Goal: Task Accomplishment & Management: Complete application form

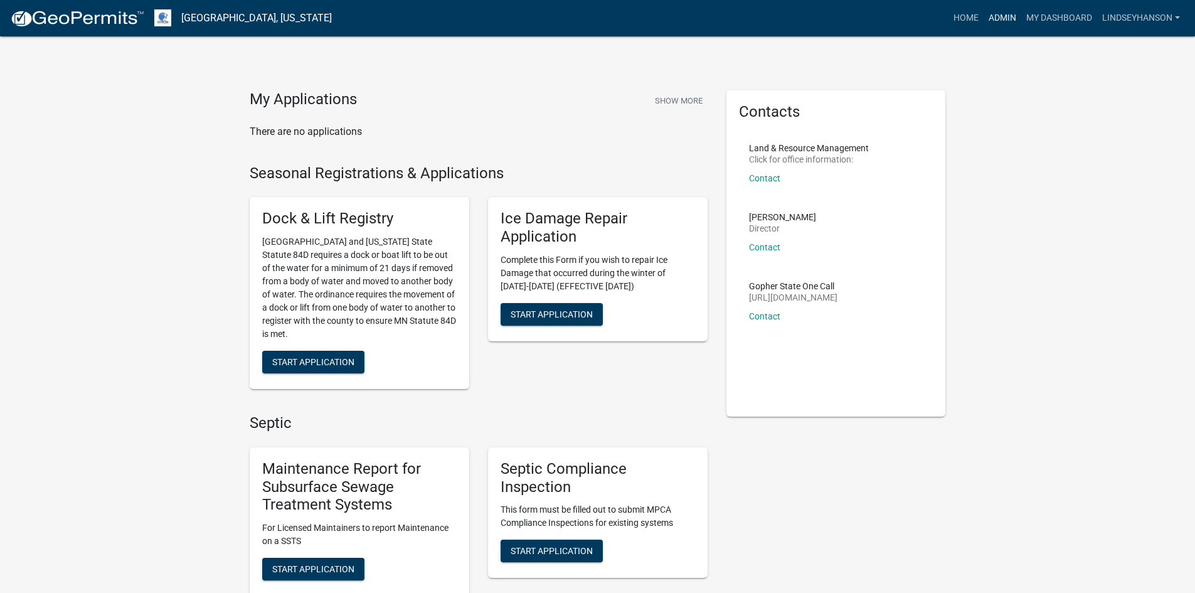
drag, startPoint x: 1004, startPoint y: 14, endPoint x: 909, endPoint y: 95, distance: 124.6
click at [1004, 14] on link "Admin" at bounding box center [1003, 18] width 38 height 24
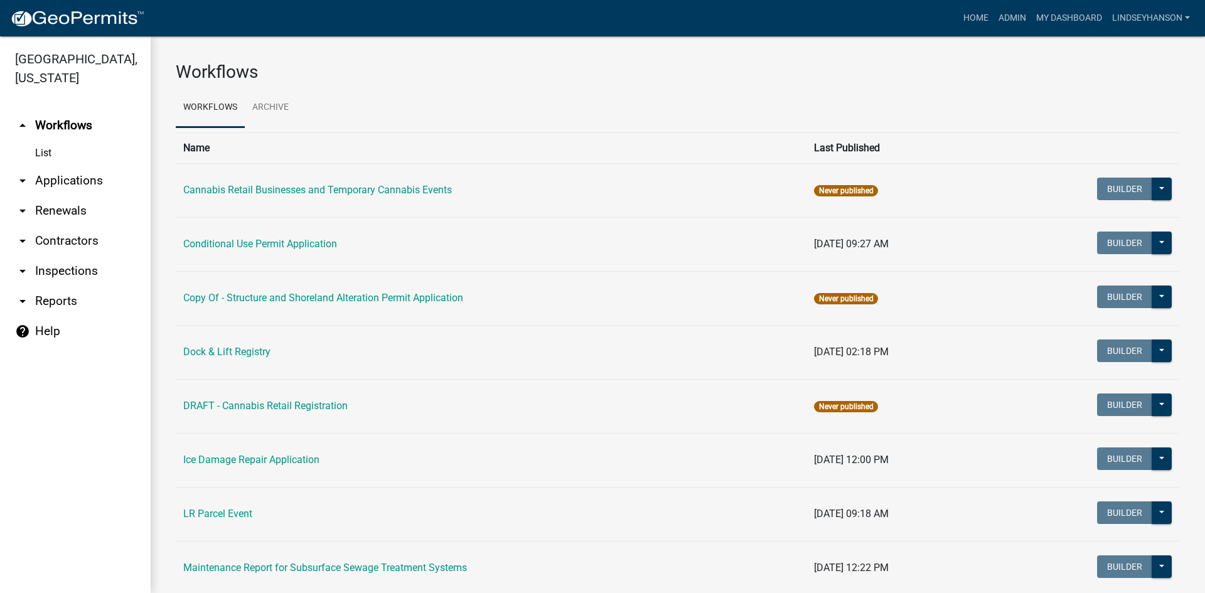
drag, startPoint x: 51, startPoint y: 174, endPoint x: 65, endPoint y: 179, distance: 13.9
click at [51, 174] on link "arrow_drop_down Applications" at bounding box center [75, 181] width 151 height 30
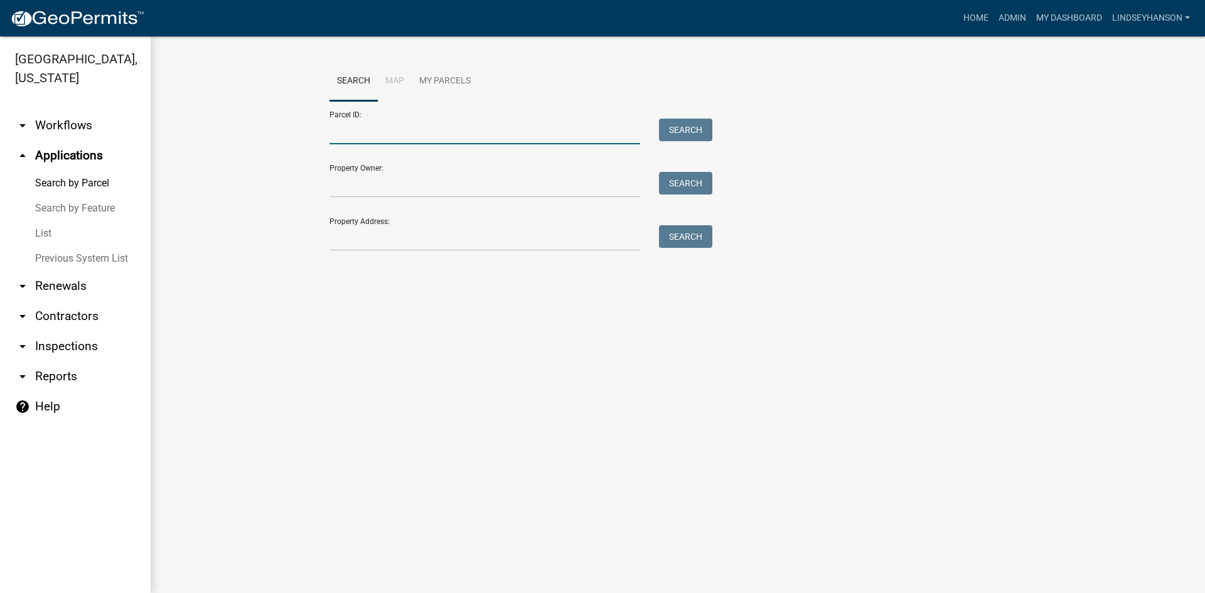
click at [388, 138] on input "Parcel ID:" at bounding box center [484, 132] width 311 height 26
click at [353, 241] on input "Property Address:" at bounding box center [484, 238] width 311 height 26
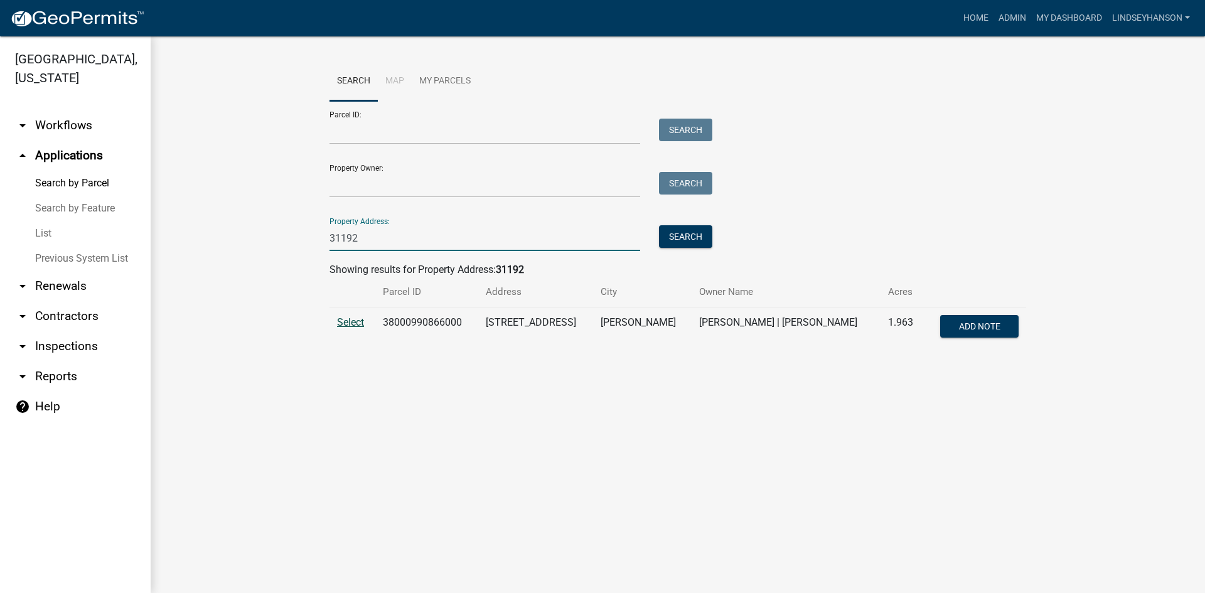
type input "31192"
click at [348, 320] on span "Select" at bounding box center [350, 322] width 27 height 12
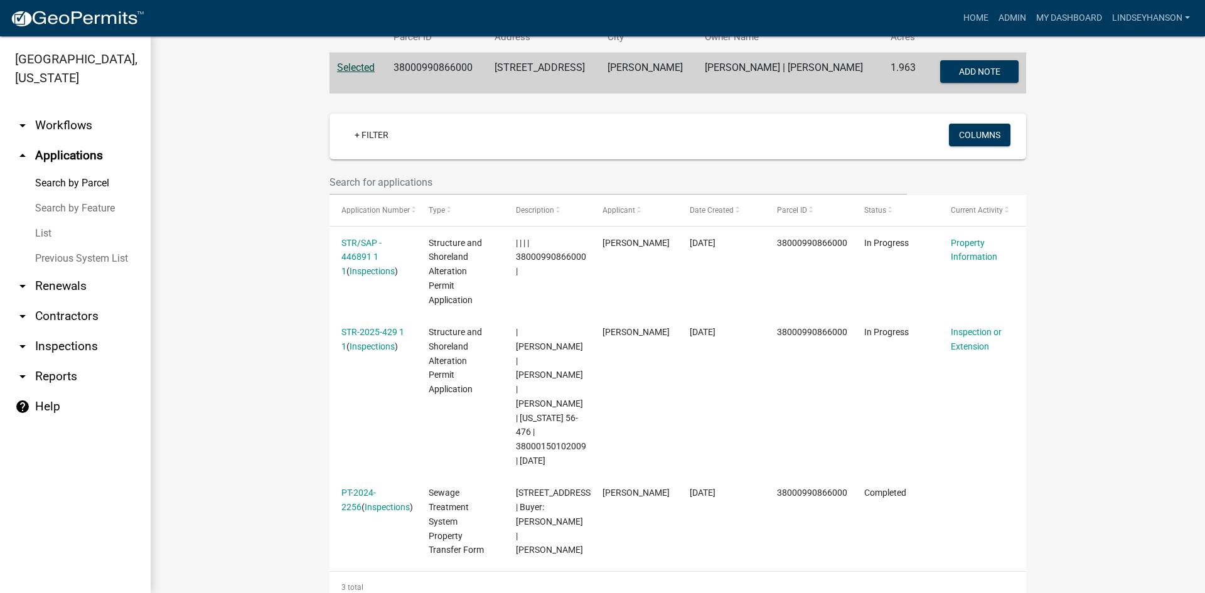
scroll to position [301, 0]
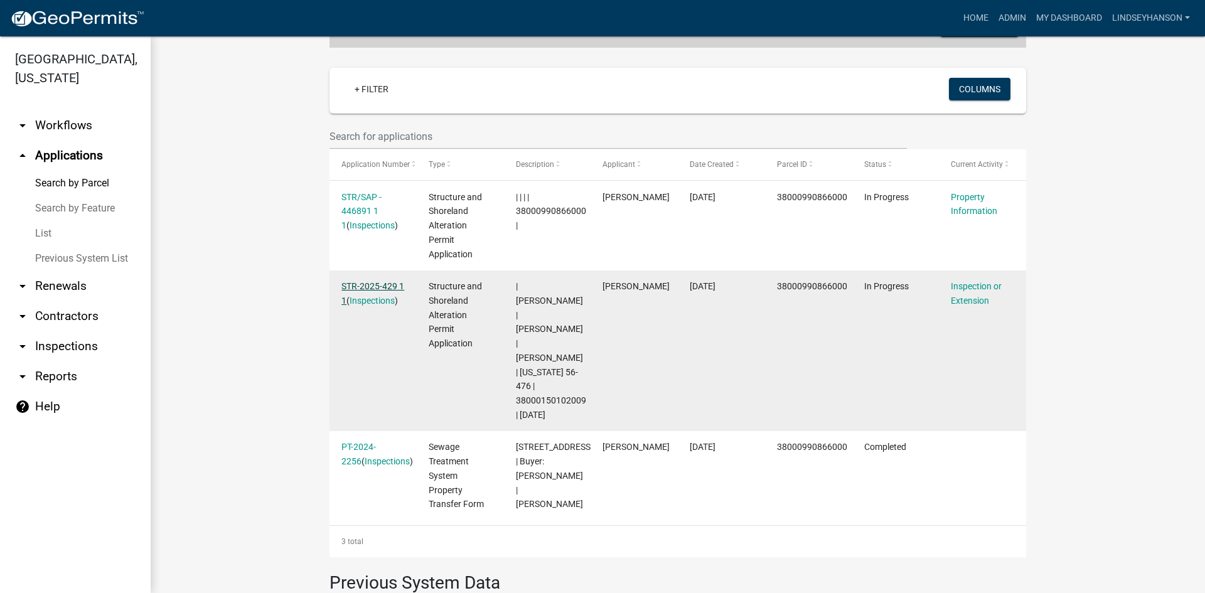
click at [365, 286] on link "STR-2025-429 1 1" at bounding box center [372, 293] width 63 height 24
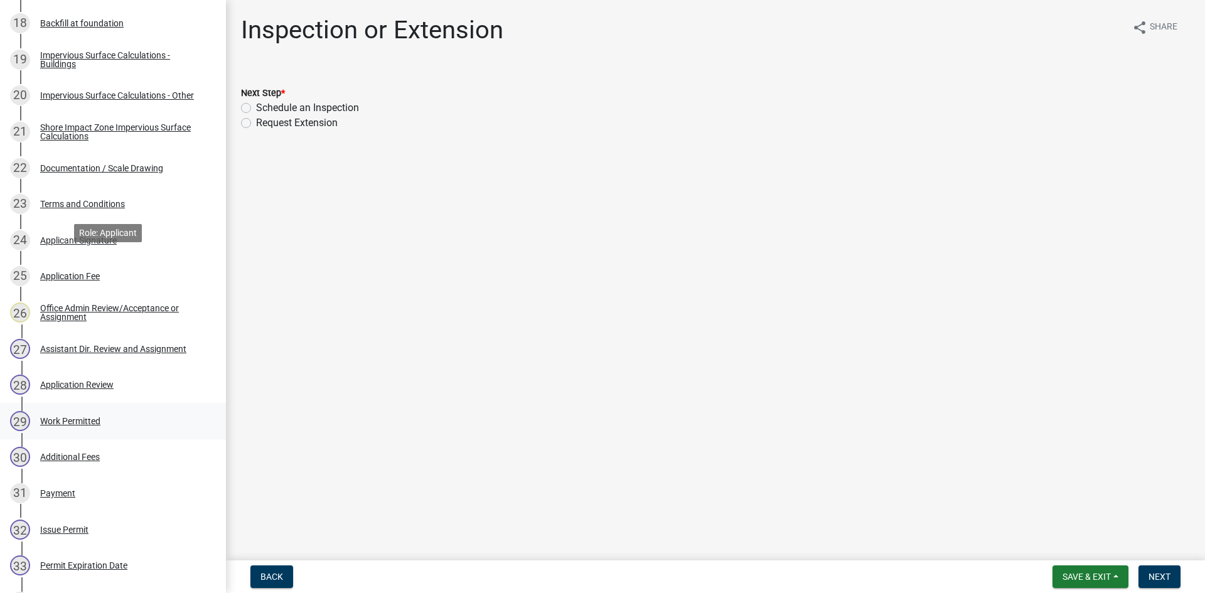
scroll to position [878, 0]
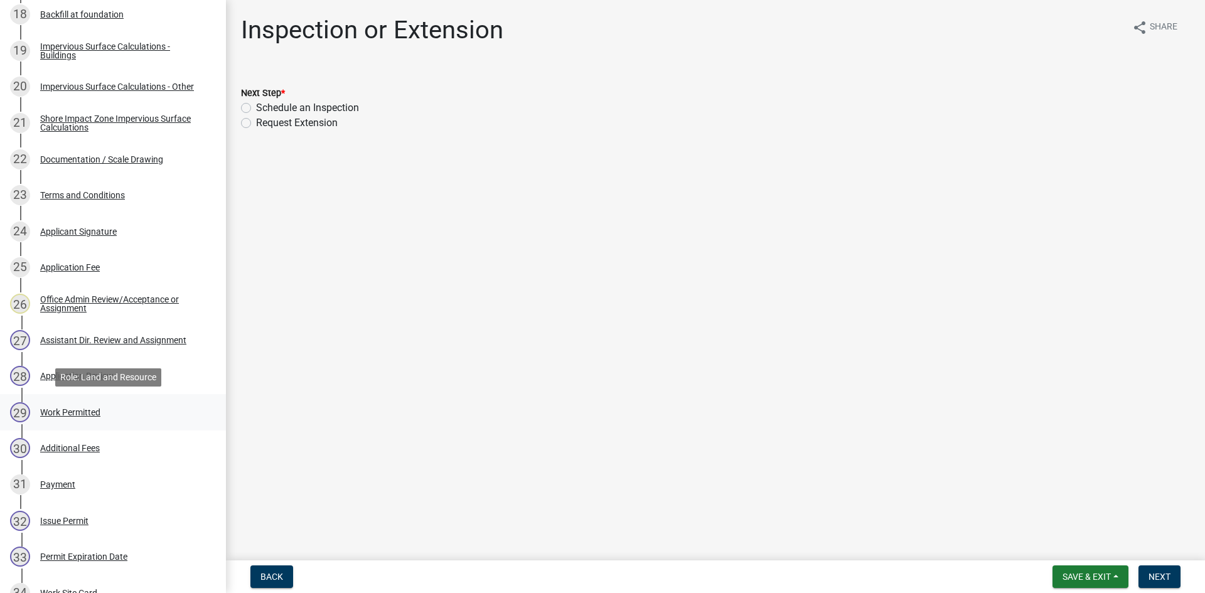
click at [83, 410] on div "Work Permitted" at bounding box center [70, 412] width 60 height 9
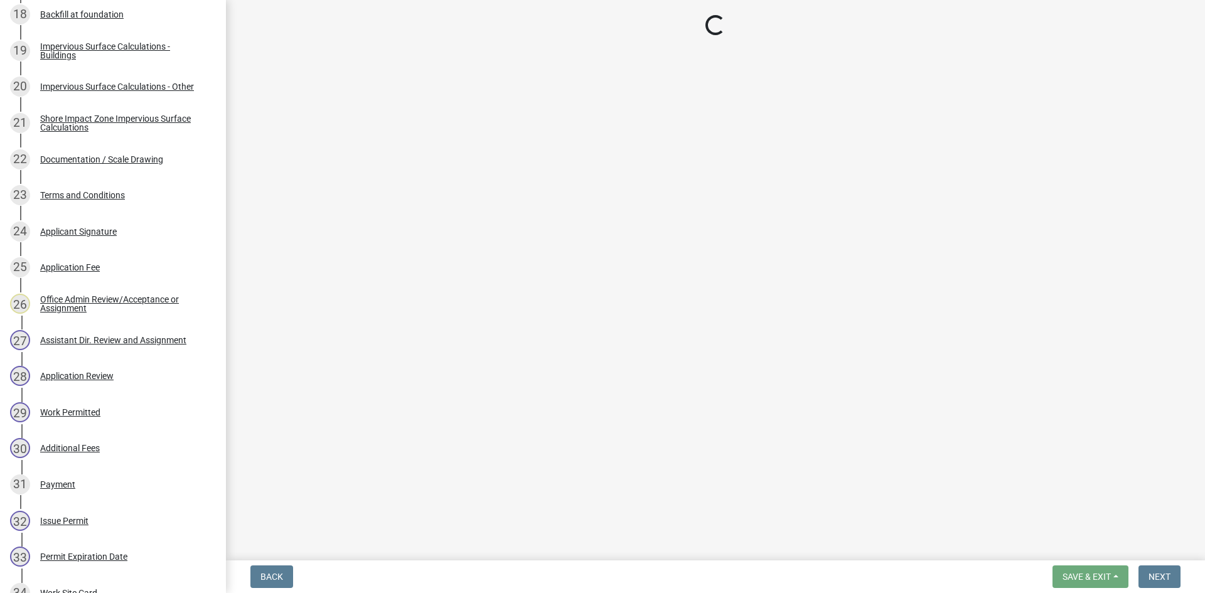
select select "190fd4c8-42ef-492b-a4a0-a0213555944c"
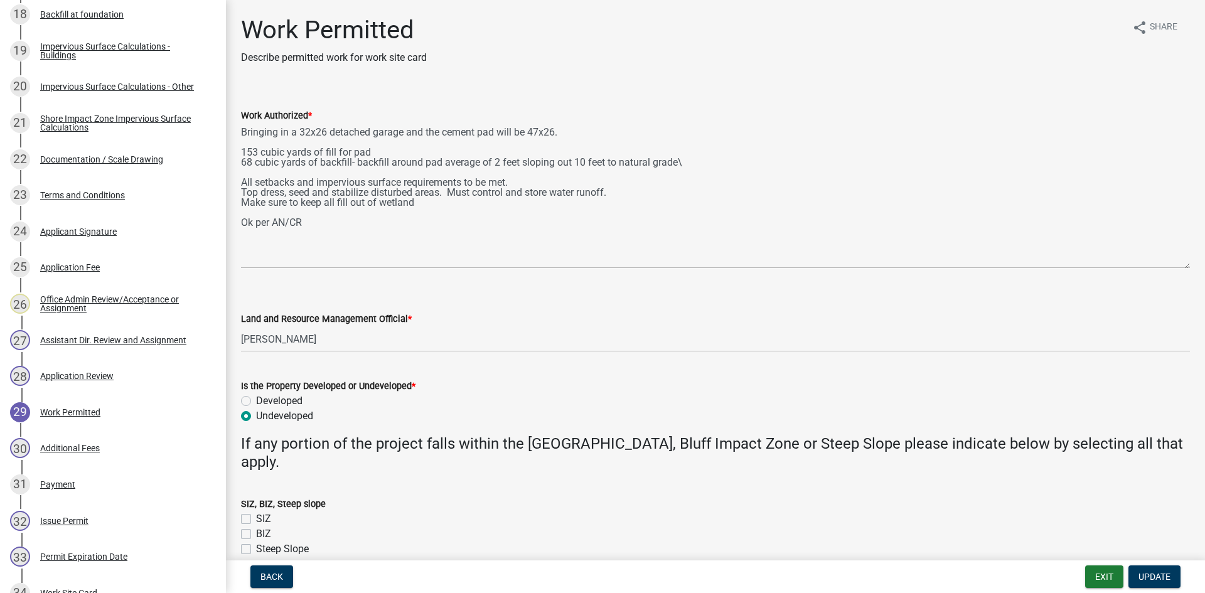
drag, startPoint x: 1188, startPoint y: 181, endPoint x: 1194, endPoint y: 268, distance: 86.8
click at [1194, 268] on div "Work Permitted Describe permitted work for work site card share Share Work Auth…" at bounding box center [715, 297] width 979 height 564
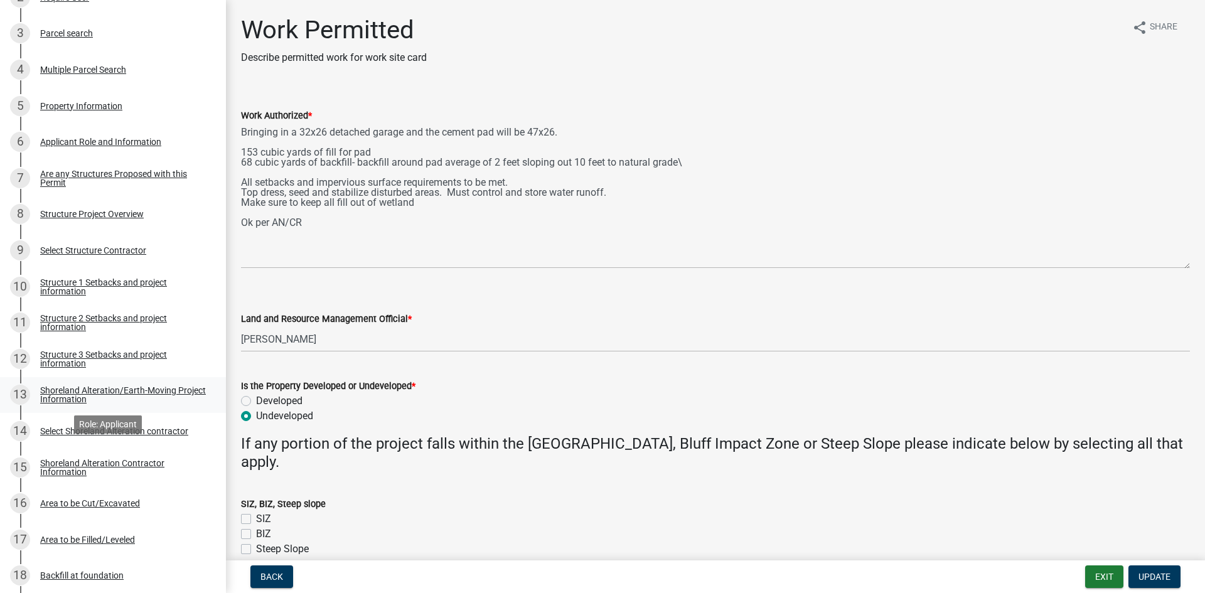
scroll to position [251, 0]
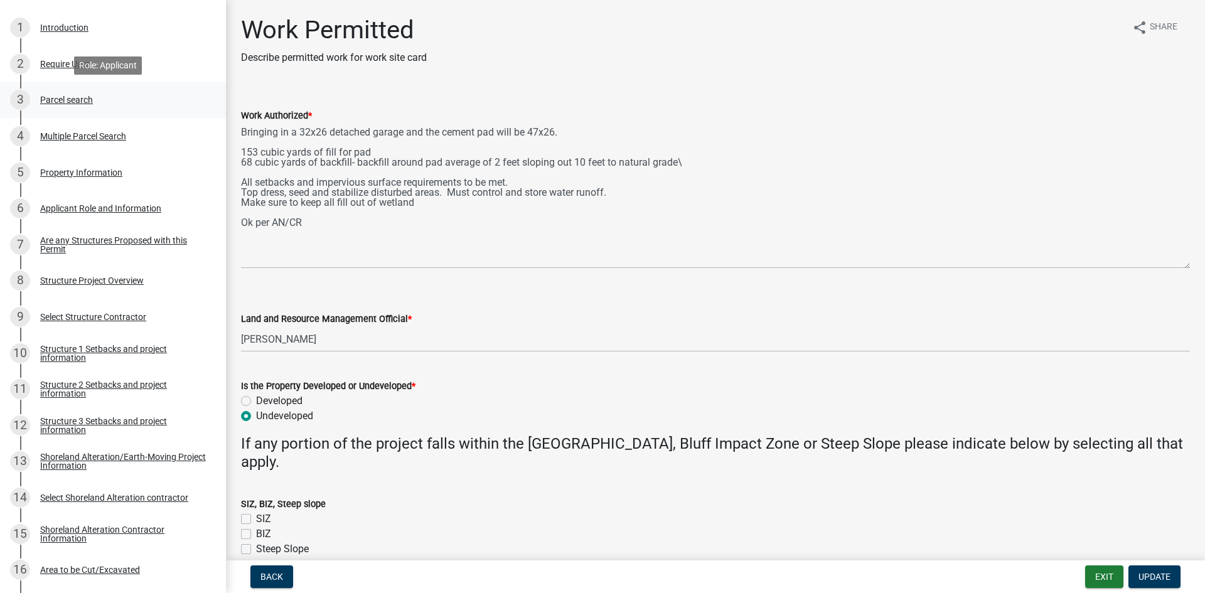
click at [78, 104] on div "Parcel search" at bounding box center [66, 99] width 53 height 9
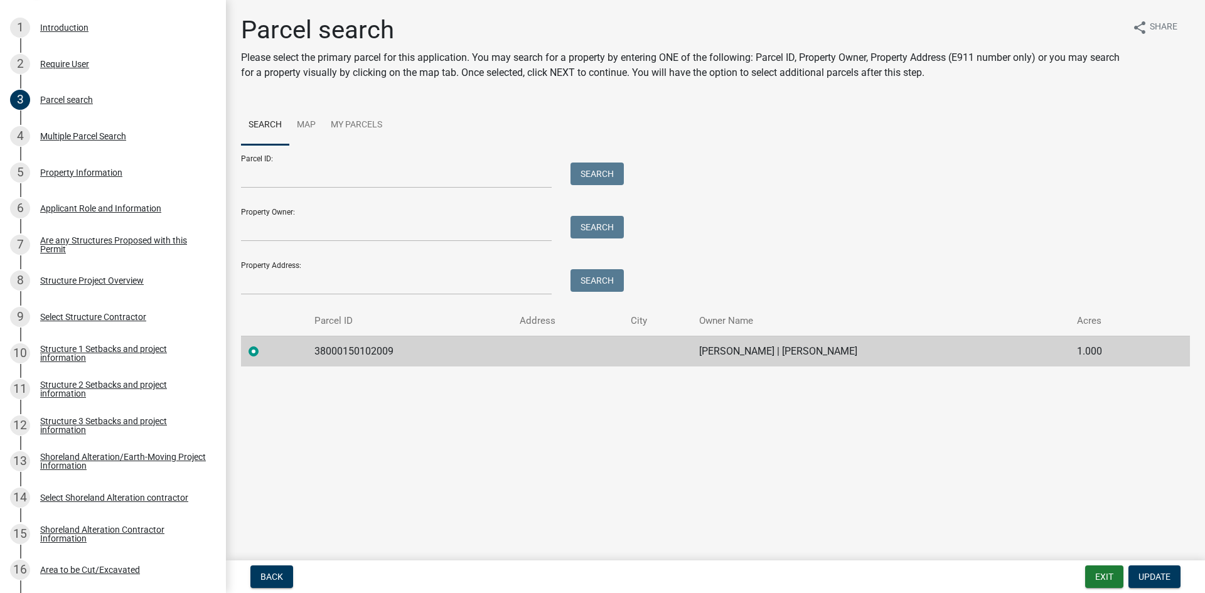
click at [350, 350] on td "38000150102009" at bounding box center [409, 351] width 205 height 31
copy td "38000150102009"
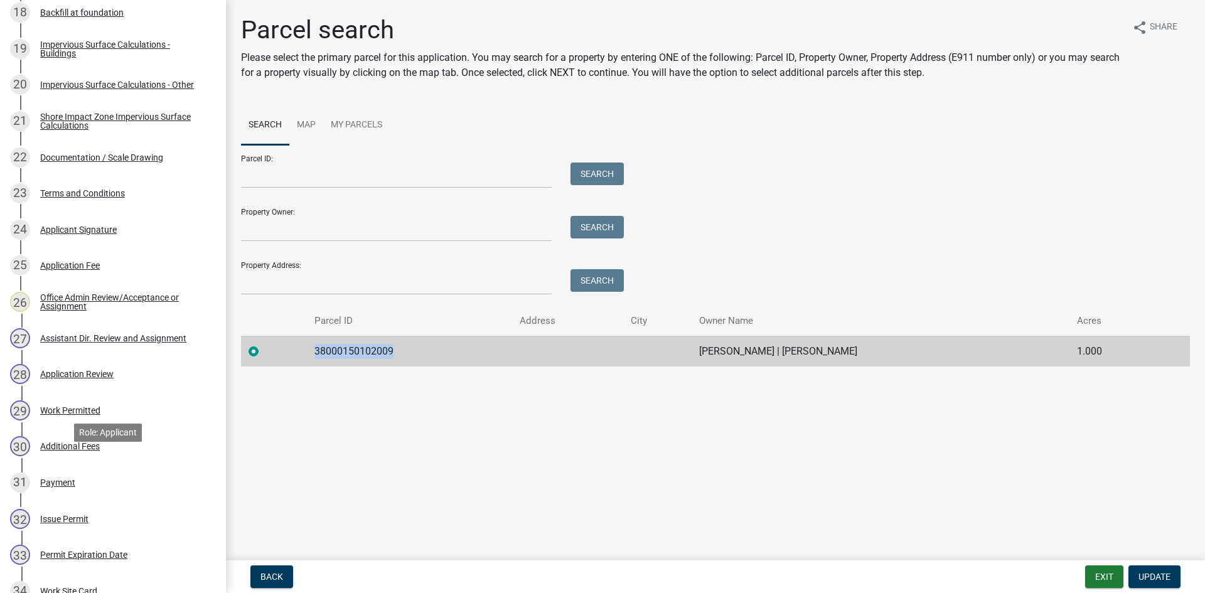
scroll to position [1004, 0]
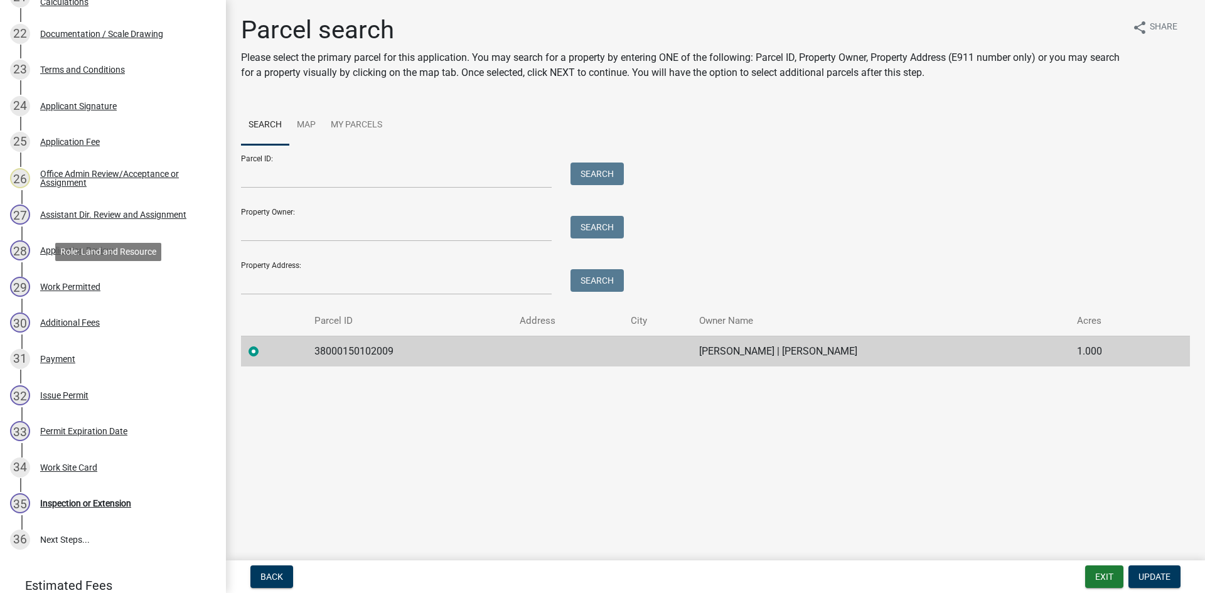
click at [76, 293] on div "29 Work Permitted" at bounding box center [108, 287] width 196 height 20
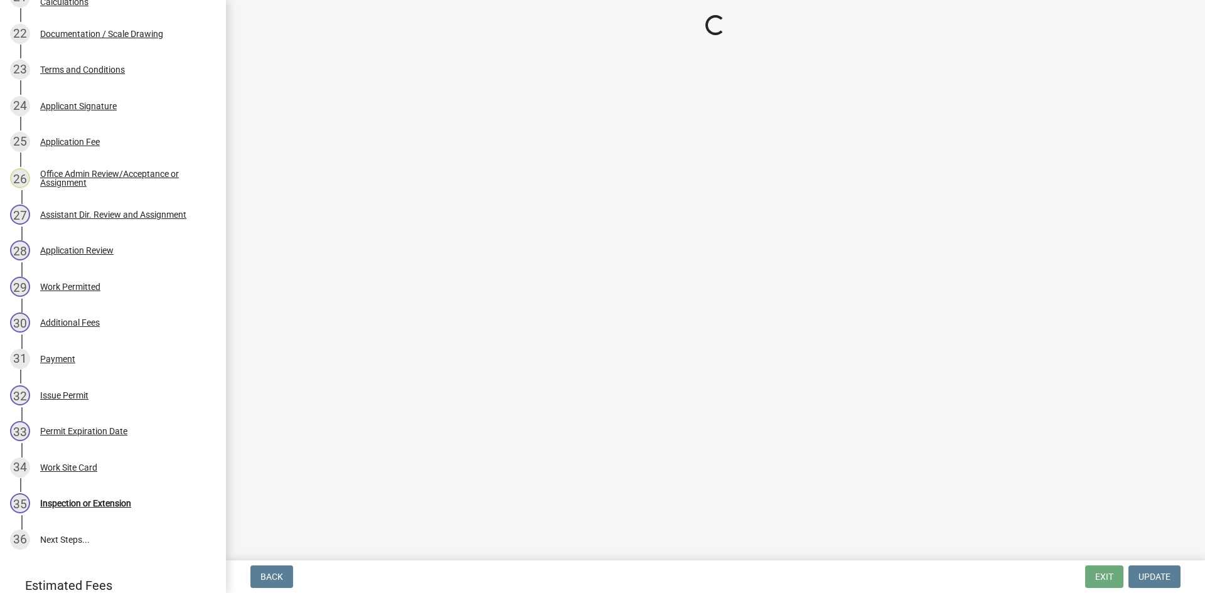
select select "190fd4c8-42ef-492b-a4a0-a0213555944c"
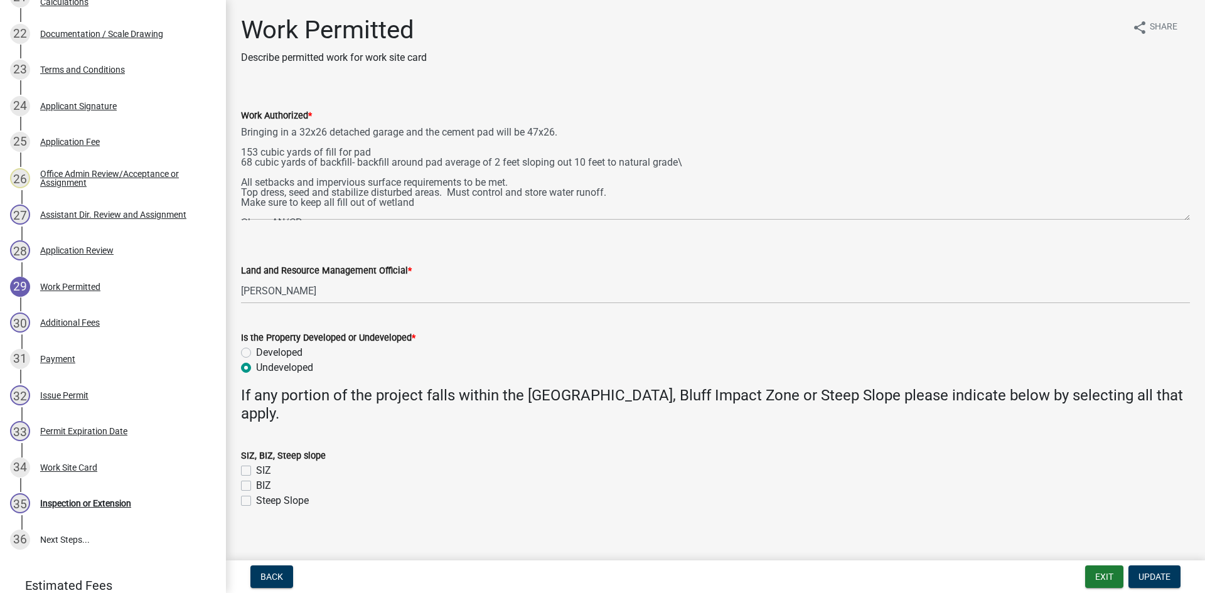
drag, startPoint x: 1182, startPoint y: 180, endPoint x: 1181, endPoint y: 218, distance: 38.3
click at [1181, 218] on div "Work Authorized * Bringing in a 32x26 detached garage and the cement pad will b…" at bounding box center [716, 155] width 968 height 130
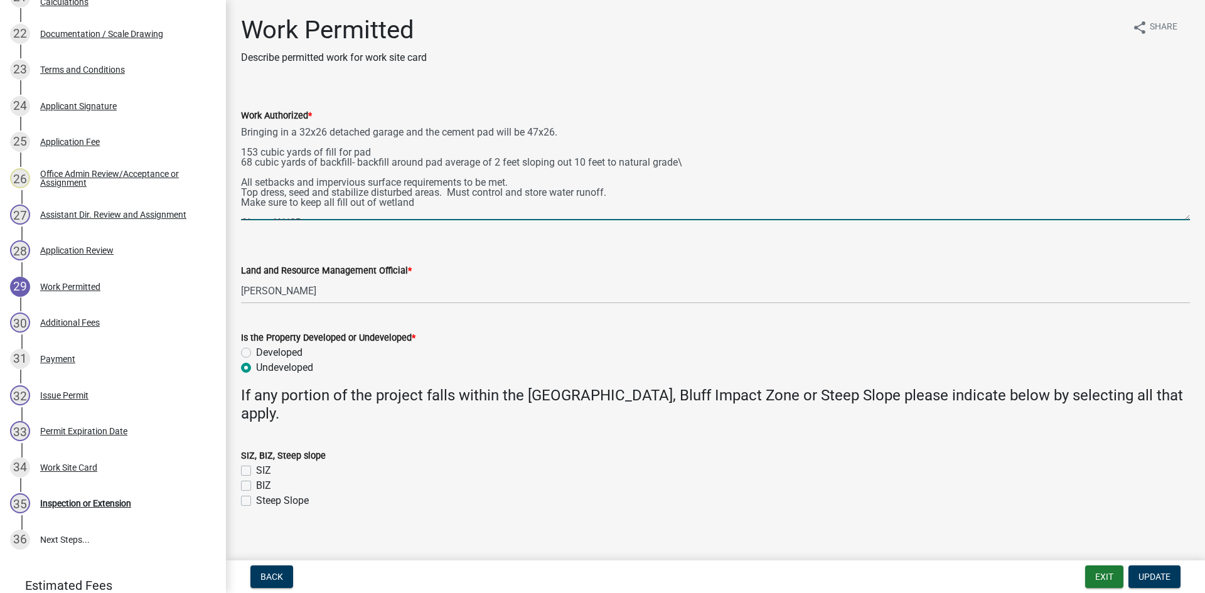
click at [370, 151] on textarea "Bringing in a 32x26 detached garage and the cement pad will be 47x26. 153 cubic…" at bounding box center [715, 171] width 949 height 97
click at [692, 163] on textarea "Bringing in a 32x26 detached garage and the cement pad will be 47x26. 153 cubic…" at bounding box center [715, 171] width 949 height 97
click at [383, 148] on textarea "Bringing in a 32x26 detached garage and the cement pad will be 47x26. 153 cubic…" at bounding box center [715, 171] width 949 height 97
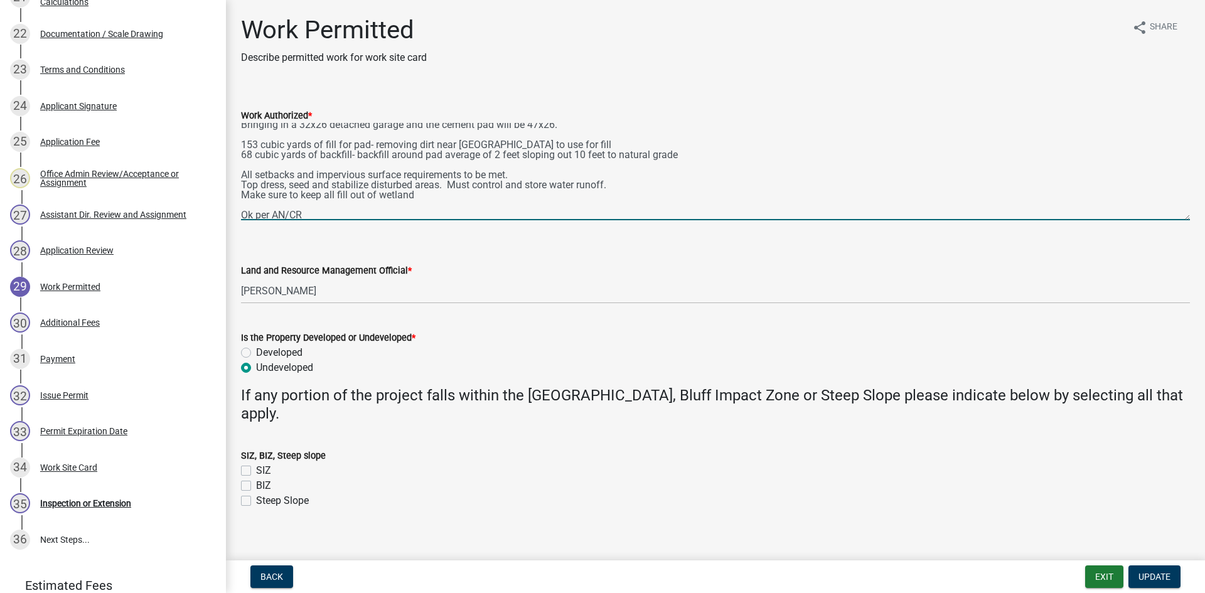
scroll to position [0, 0]
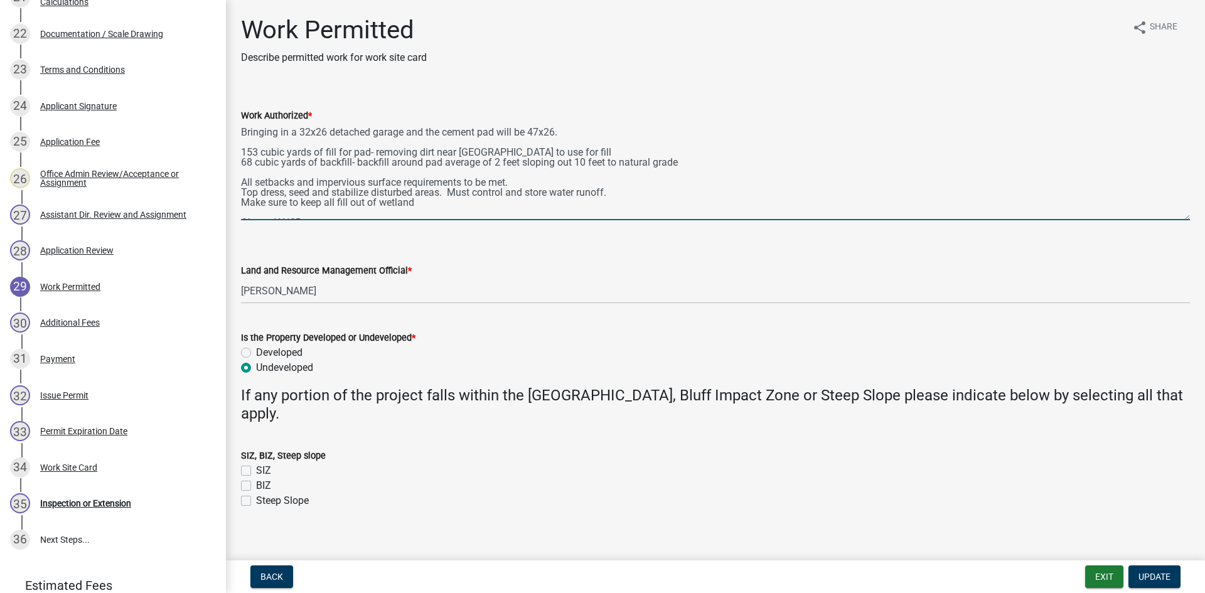
drag, startPoint x: 309, startPoint y: 129, endPoint x: 301, endPoint y: 131, distance: 8.9
click at [301, 131] on textarea "Bringing in a 32x26 detached garage and the cement pad will be 47x26. 153 cubic…" at bounding box center [715, 171] width 949 height 97
drag, startPoint x: 537, startPoint y: 130, endPoint x: 530, endPoint y: 134, distance: 8.4
click at [530, 134] on textarea "Bringing in a 47x26 detached garage and the cement pad will be 47x26. 153 cubic…" at bounding box center [715, 171] width 949 height 97
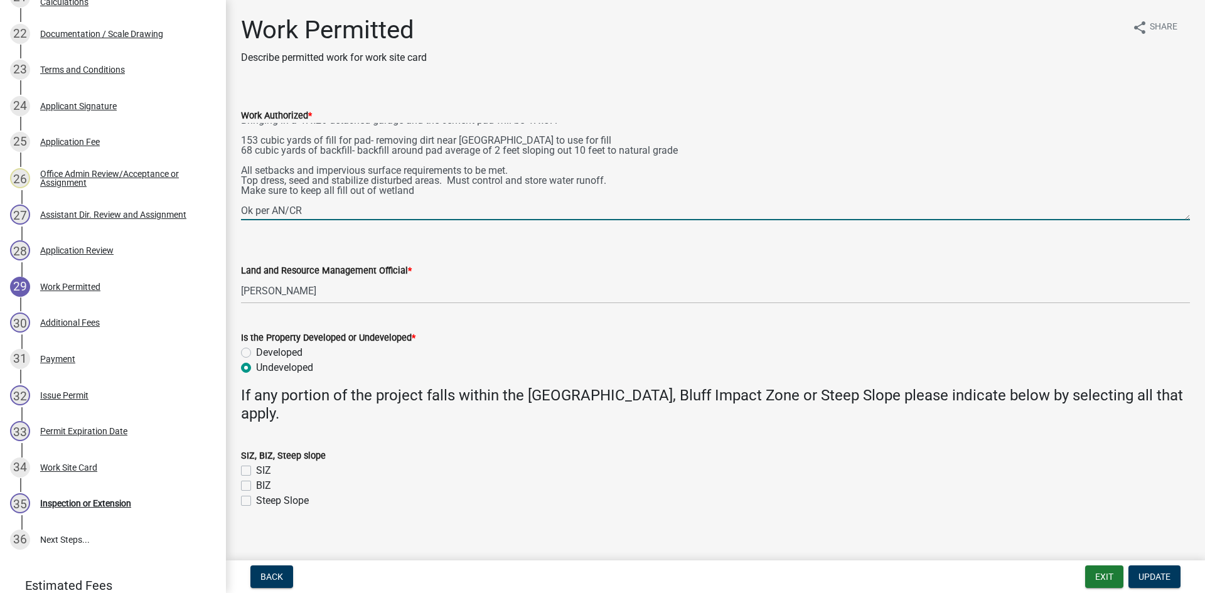
click at [296, 214] on textarea "Bringing in a 47x26 detached garage and the cement pad will be 47x57. 153 cubic…" at bounding box center [715, 171] width 949 height 97
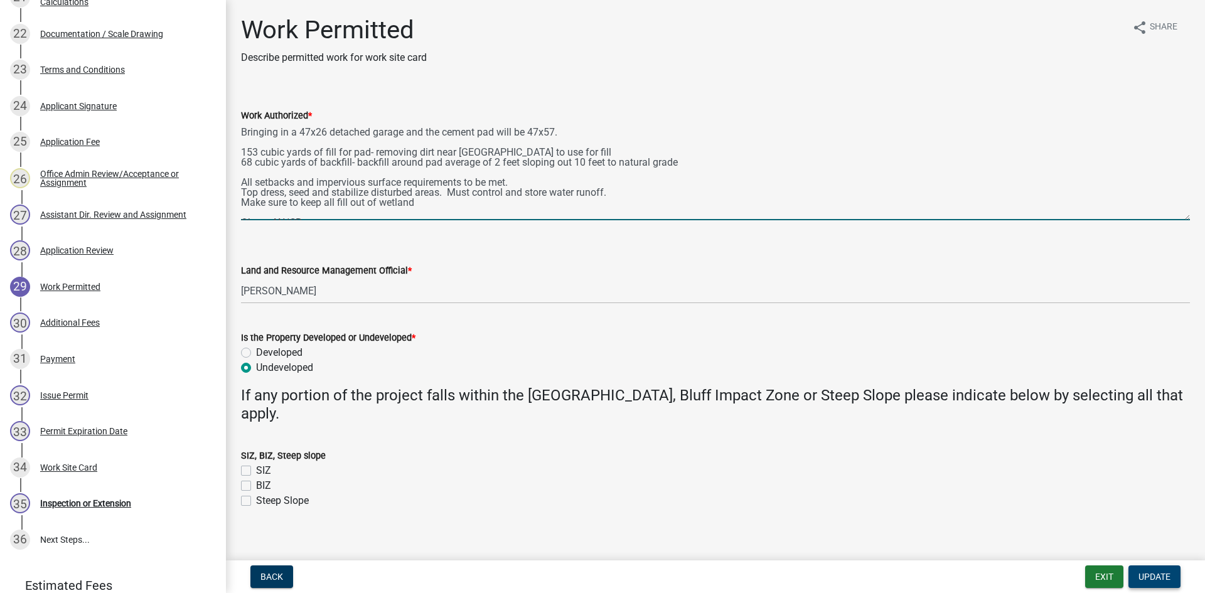
type textarea "Bringing in a 47x26 detached garage and the cement pad will be 47x57. 153 cubic…"
click at [1151, 572] on span "Update" at bounding box center [1154, 577] width 32 height 10
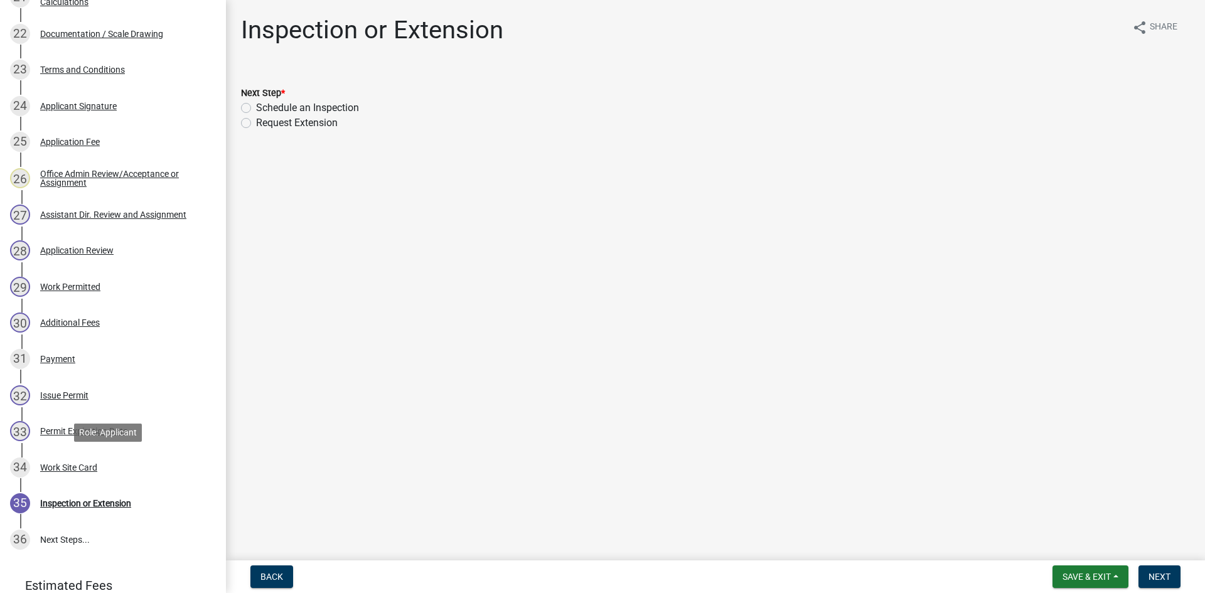
click at [75, 465] on div "Work Site Card" at bounding box center [68, 467] width 57 height 9
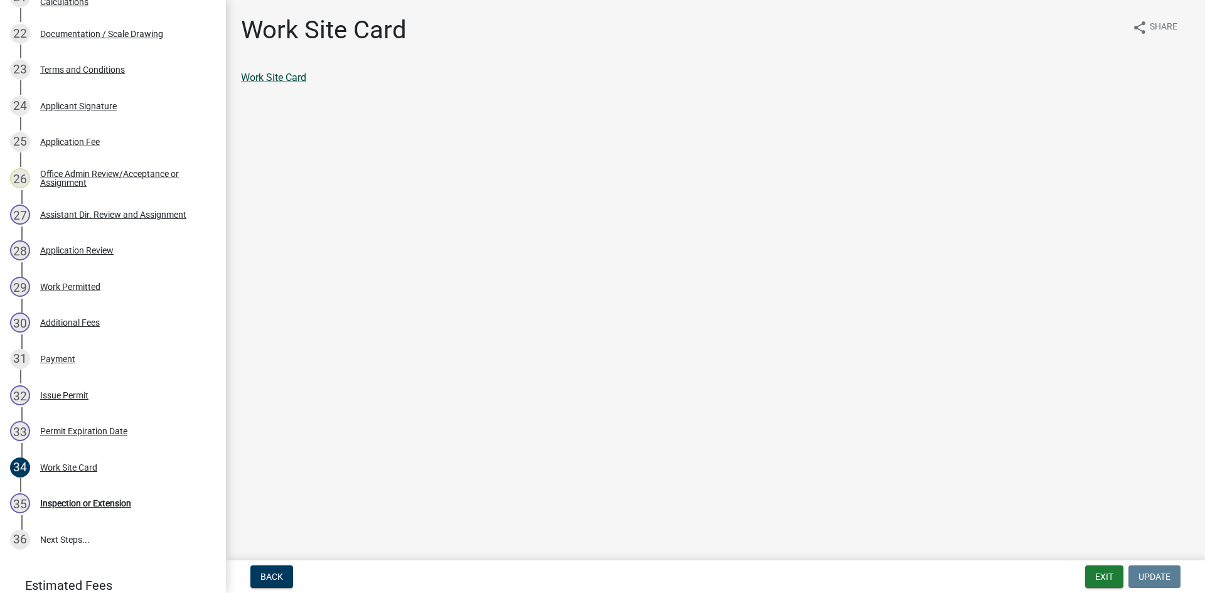
click at [291, 77] on link "Work Site Card" at bounding box center [273, 78] width 65 height 12
